Goal: Check status: Check status

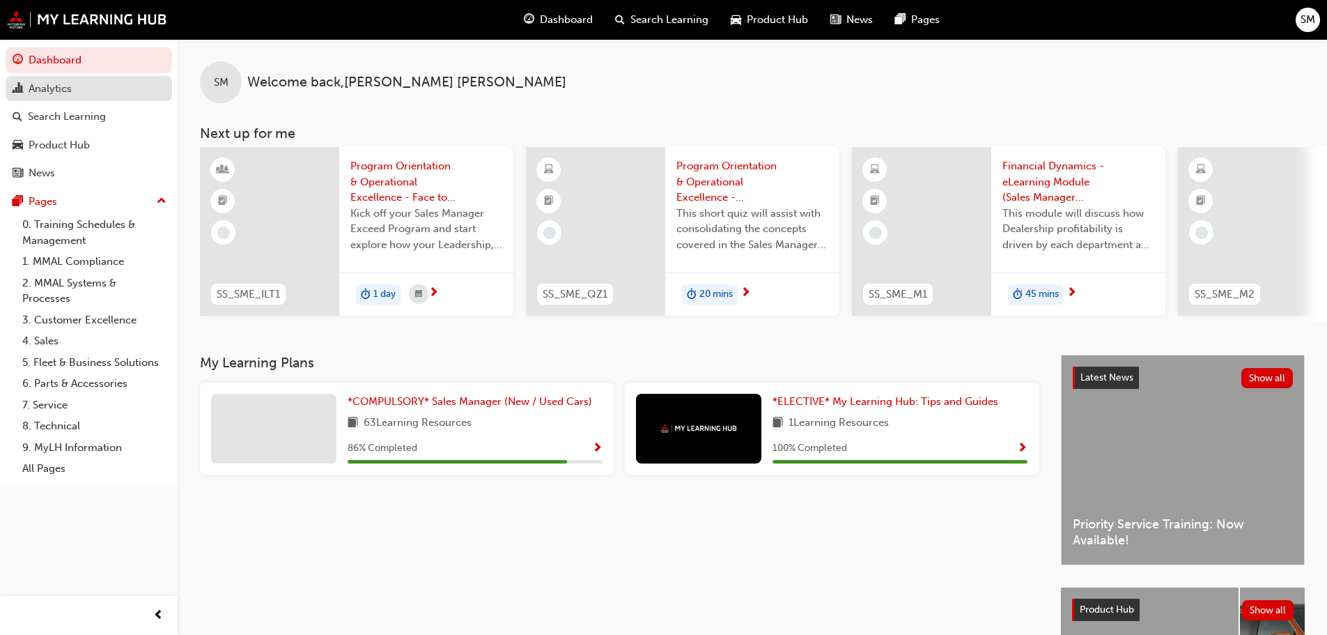
click at [82, 88] on div "Analytics" at bounding box center [89, 88] width 153 height 17
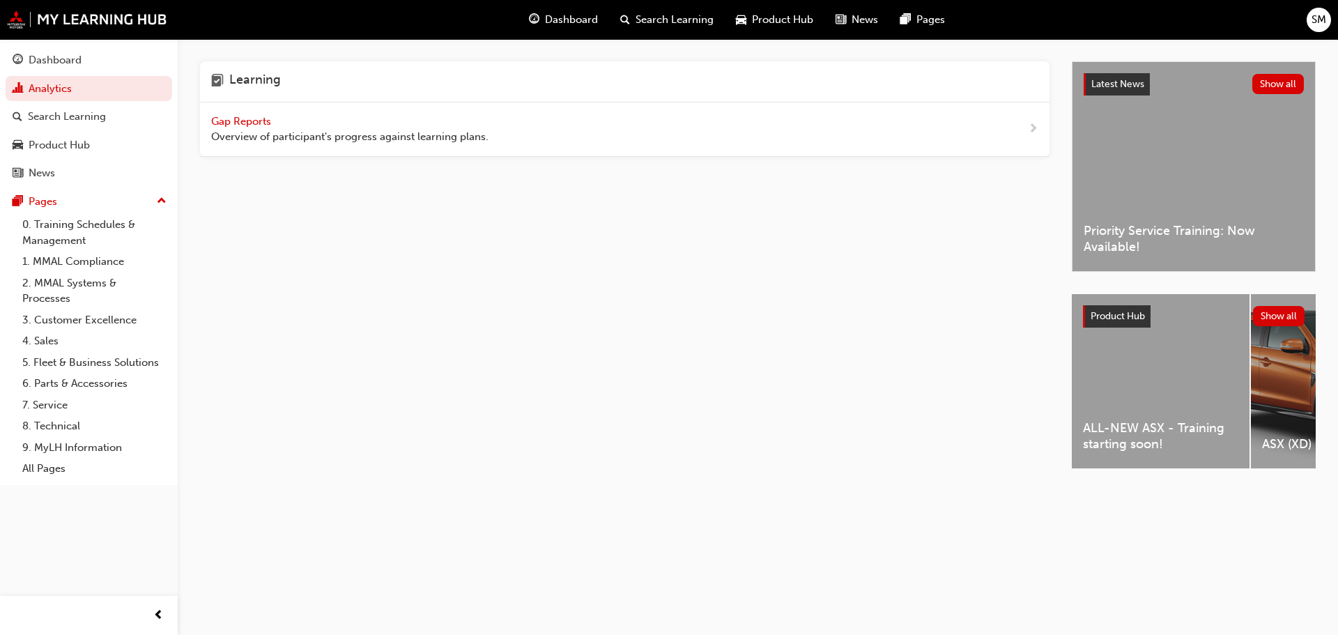
click at [235, 118] on span "Gap Reports" at bounding box center [242, 121] width 63 height 13
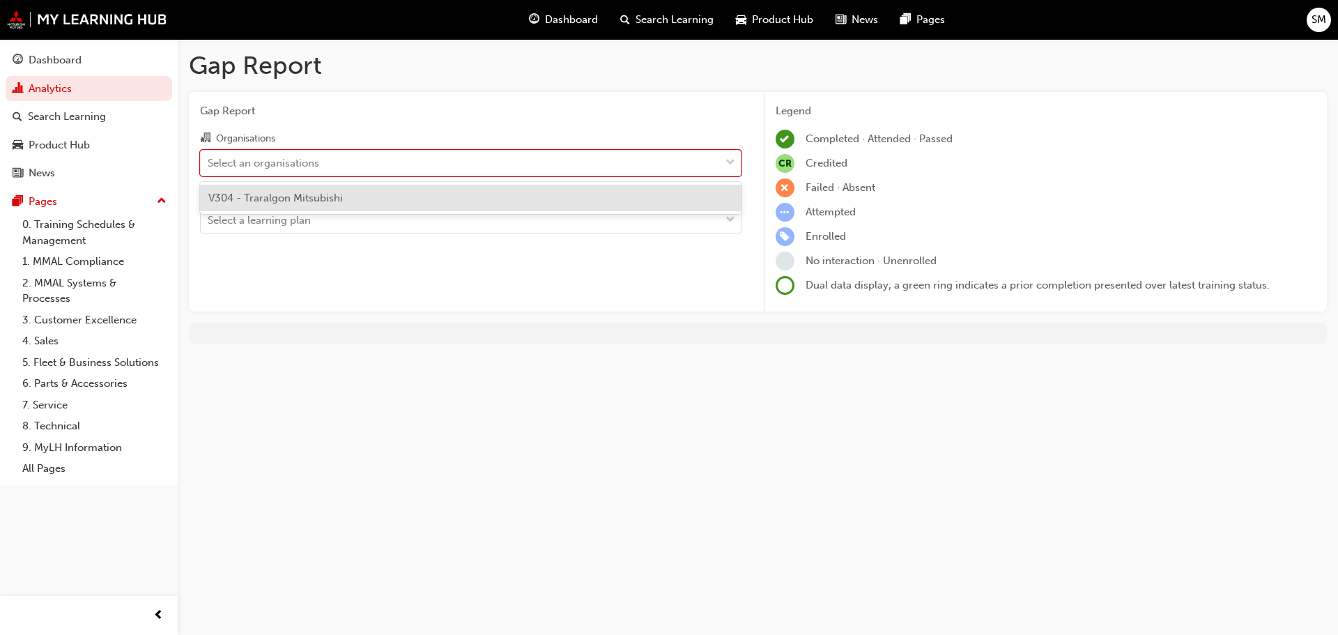
drag, startPoint x: 561, startPoint y: 154, endPoint x: 445, endPoint y: 182, distance: 119.7
click at [560, 154] on div "Select an organisations" at bounding box center [460, 163] width 519 height 24
click at [209, 156] on input "Organisations option V304 - Traralgon Mitsubishi focused, 1 of 1. 1 result avai…" at bounding box center [208, 162] width 1 height 12
click at [328, 196] on span "V304 - Traralgon Mitsubishi" at bounding box center [275, 198] width 134 height 13
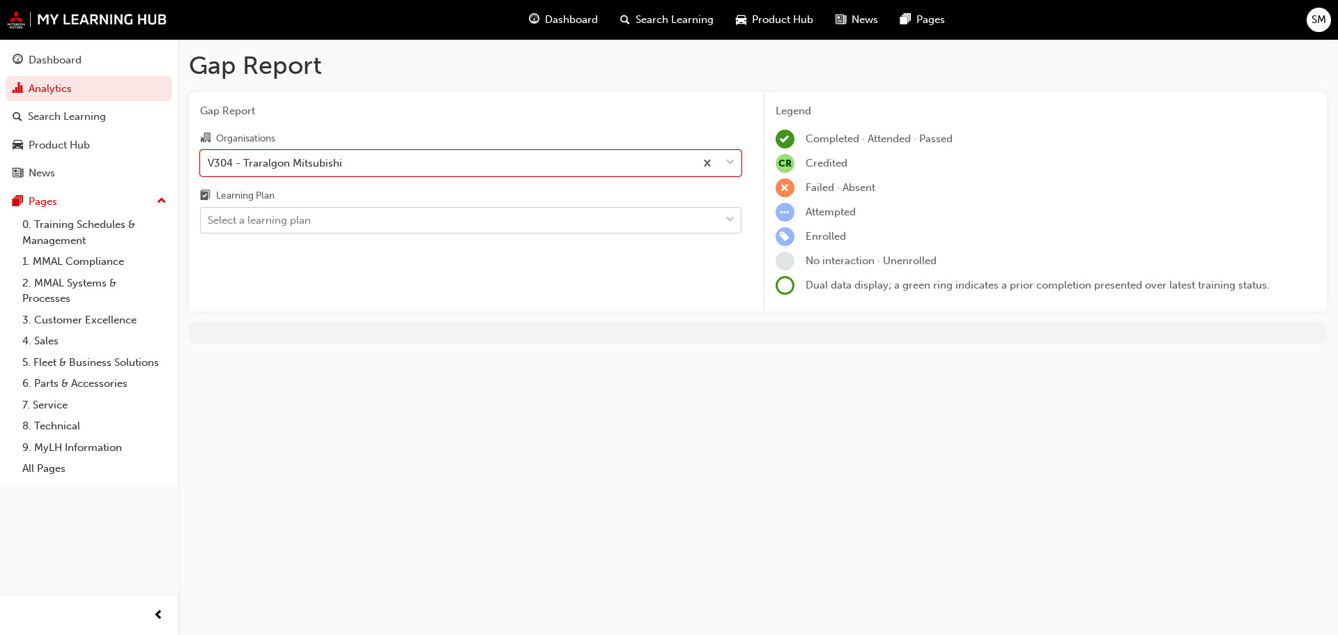
click at [314, 226] on div "Select a learning plan" at bounding box center [460, 220] width 519 height 24
click at [209, 226] on input "Learning Plan Select a learning plan" at bounding box center [208, 220] width 1 height 12
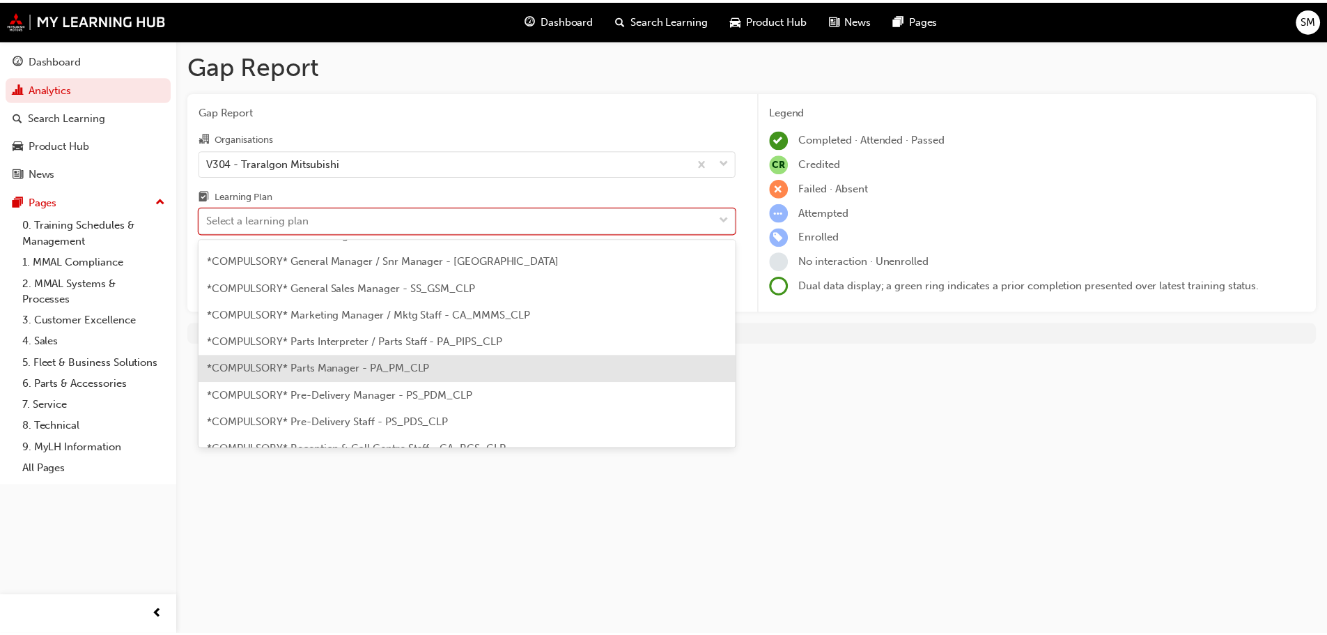
scroll to position [348, 0]
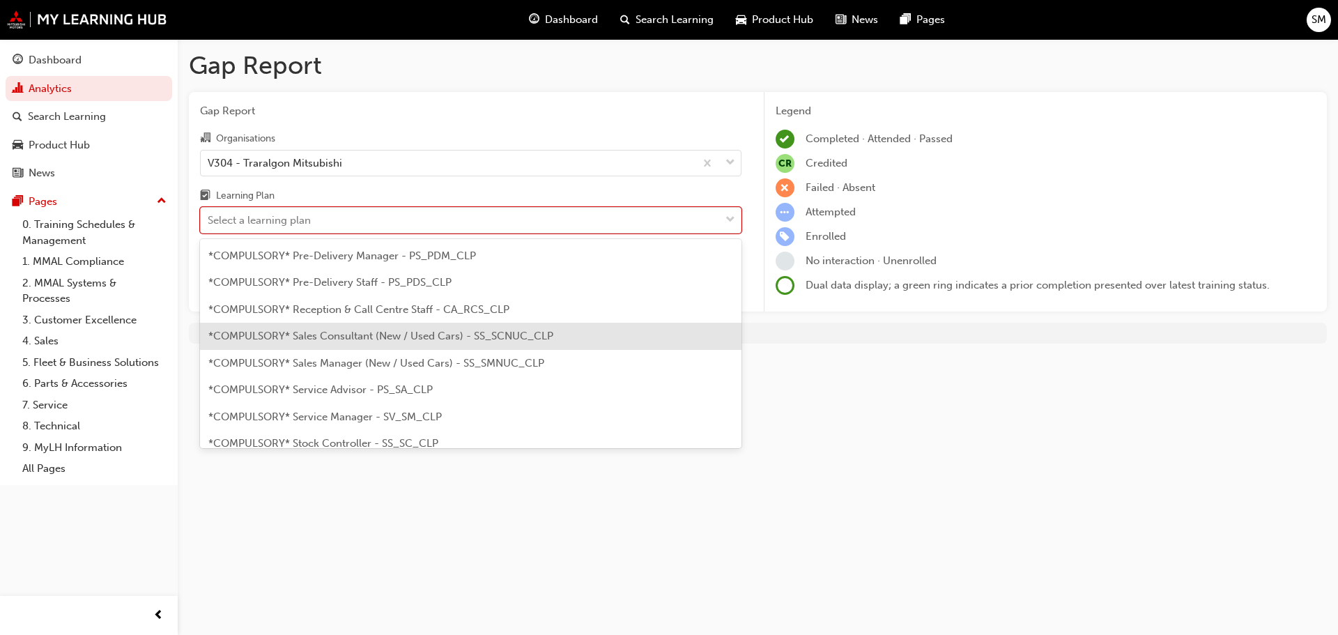
click at [396, 341] on span "*COMPULSORY* Sales Consultant (New / Used Cars) - SS_SCNUC_CLP" at bounding box center [380, 336] width 345 height 13
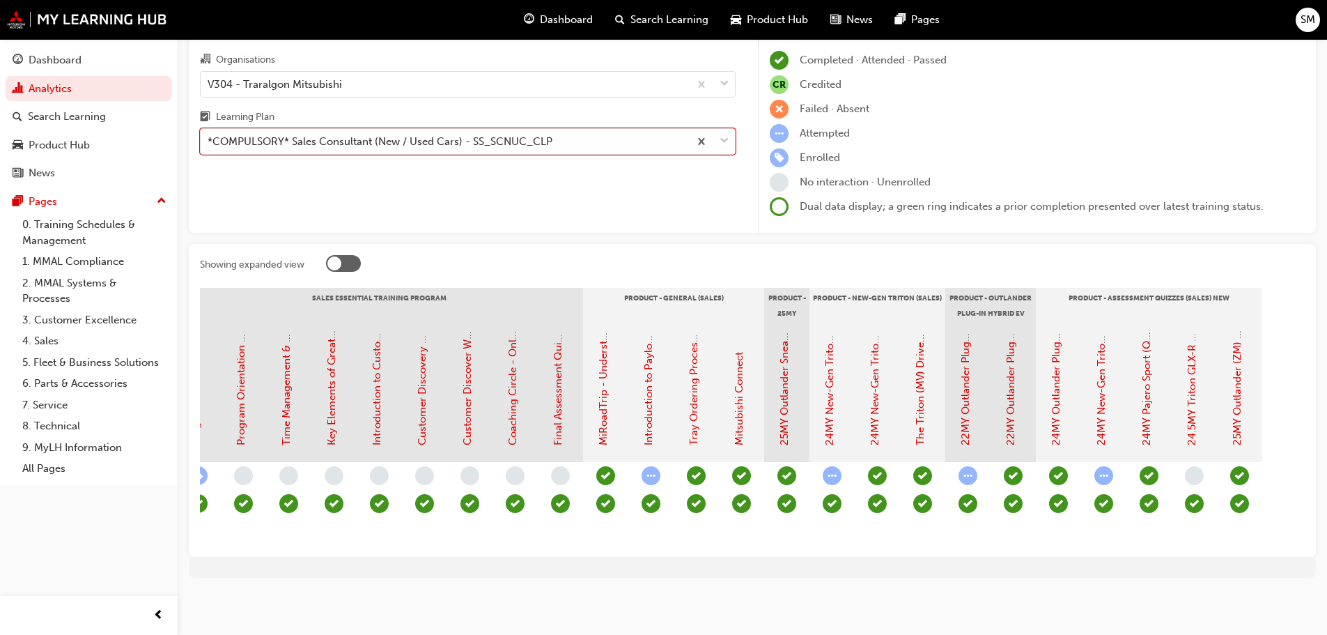
scroll to position [0, 1386]
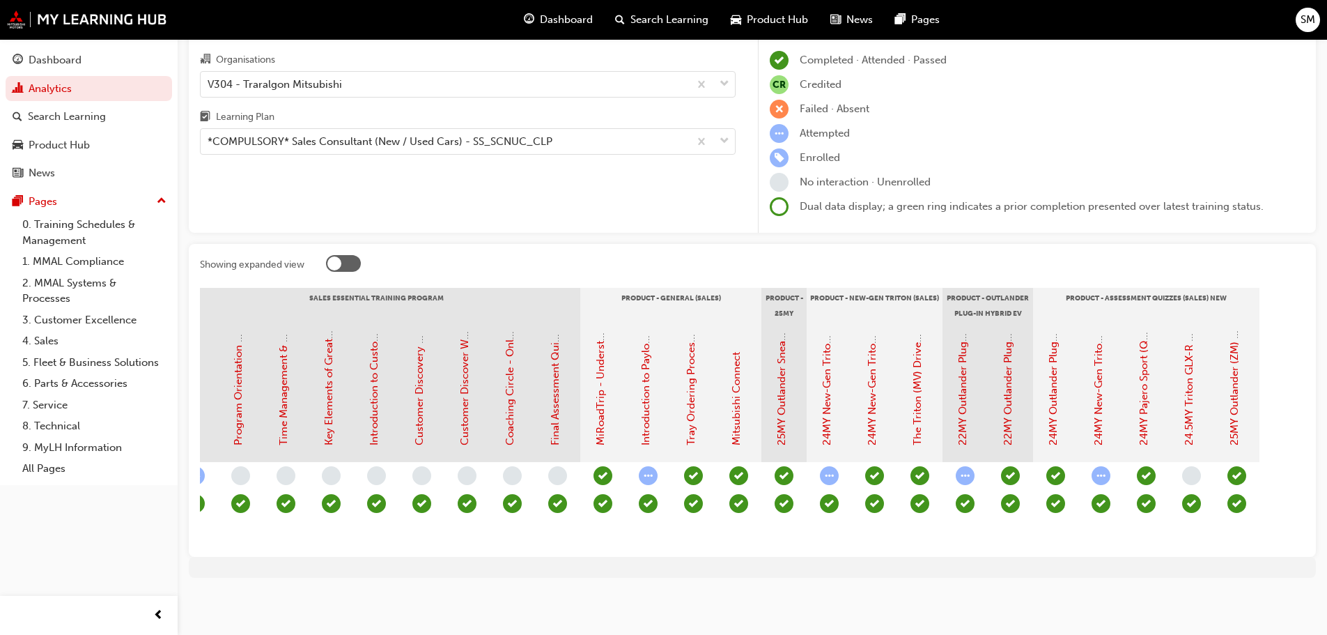
click at [1178, 515] on div at bounding box center [150, 504] width 2310 height 84
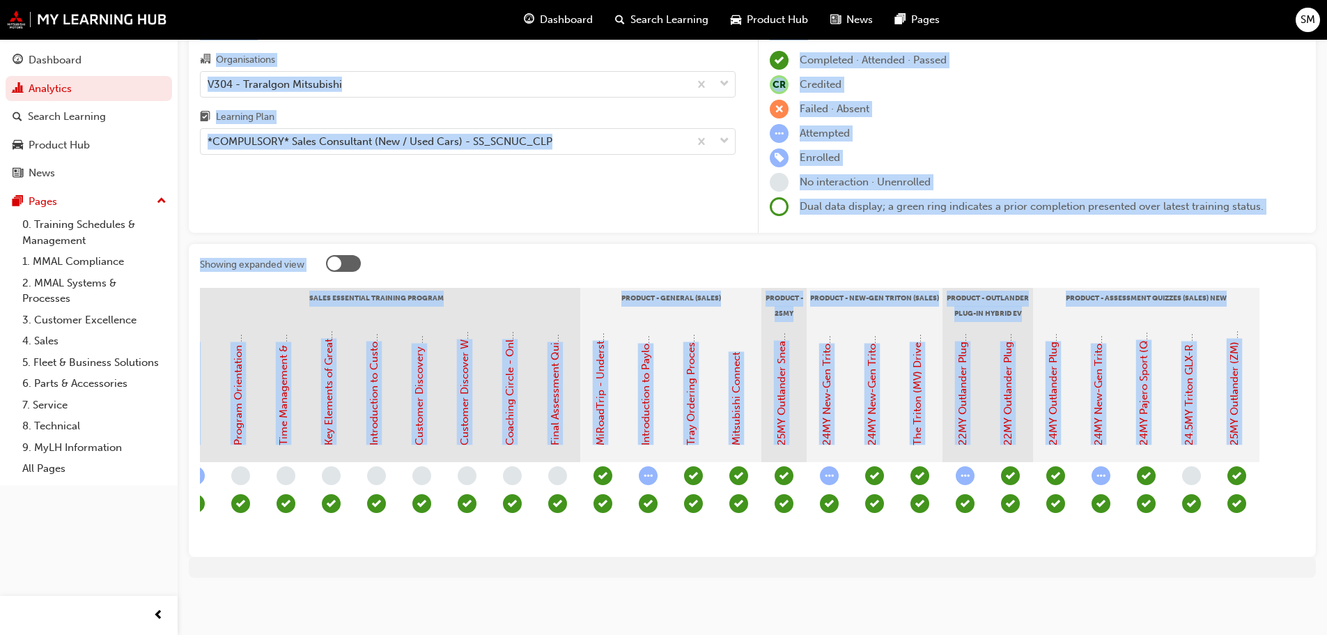
scroll to position [0, 452]
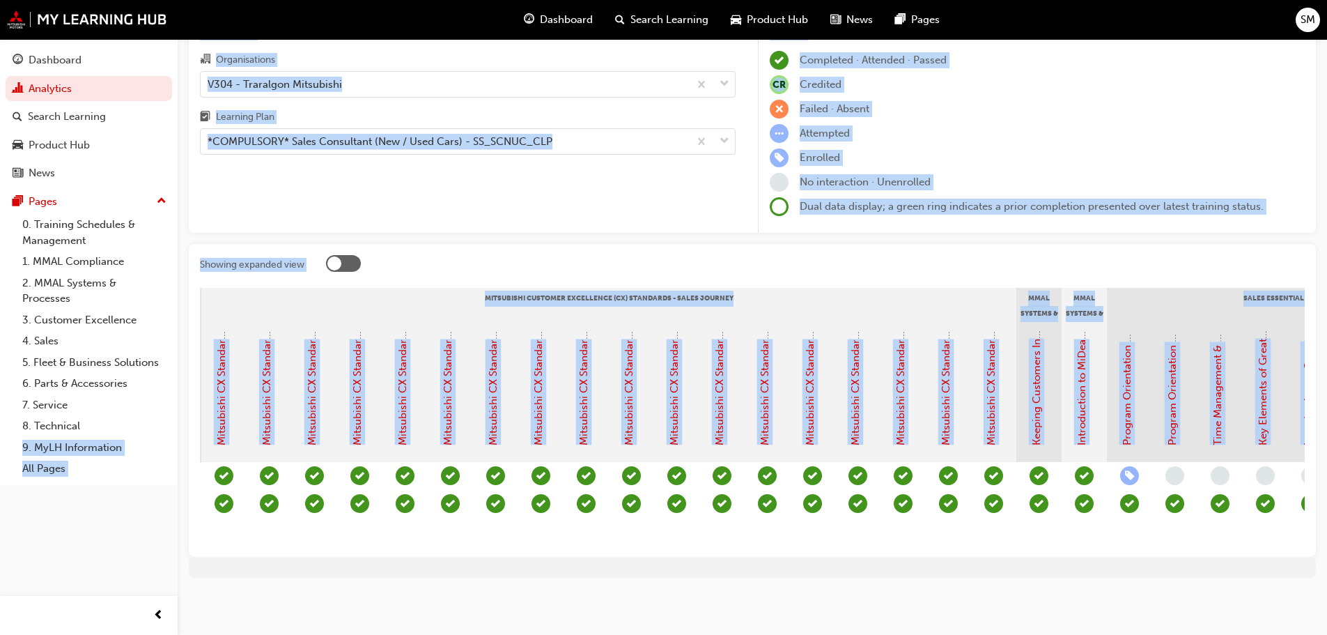
drag, startPoint x: 1178, startPoint y: 515, endPoint x: 12, endPoint y: 455, distance: 1167.9
click at [12, 455] on div "Dashboard Analytics Search Learning Product Hub News Pages Pages 0. Training Sc…" at bounding box center [663, 277] width 1327 height 713
